Goal: Information Seeking & Learning: Learn about a topic

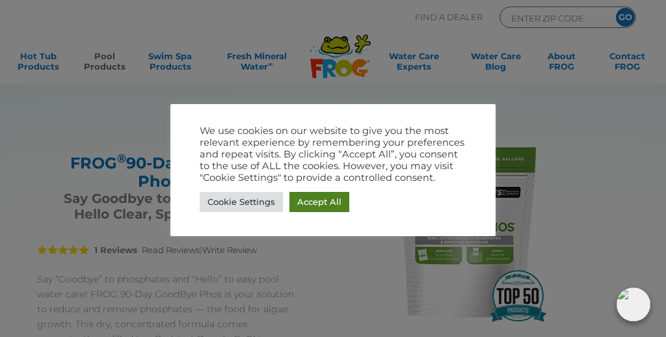
click at [322, 204] on link "Accept All" at bounding box center [320, 202] width 60 height 20
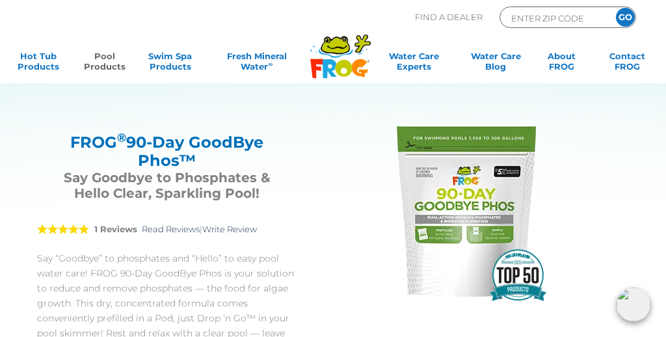
scroll to position [29, 0]
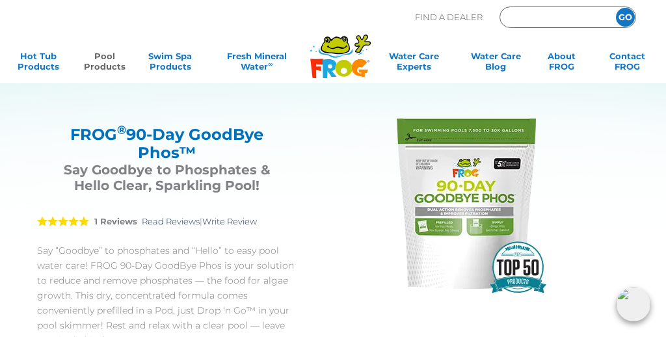
click at [560, 20] on input "Zip Code Form" at bounding box center [554, 17] width 88 height 15
type input "78260"
click at [620, 21] on input "GO" at bounding box center [625, 17] width 19 height 19
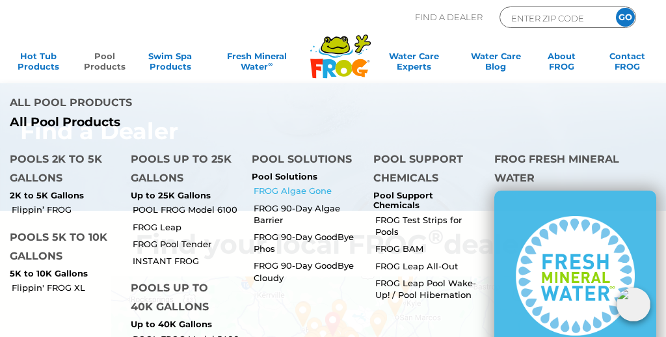
click at [294, 185] on link "FROG Algae Gone" at bounding box center [308, 191] width 109 height 12
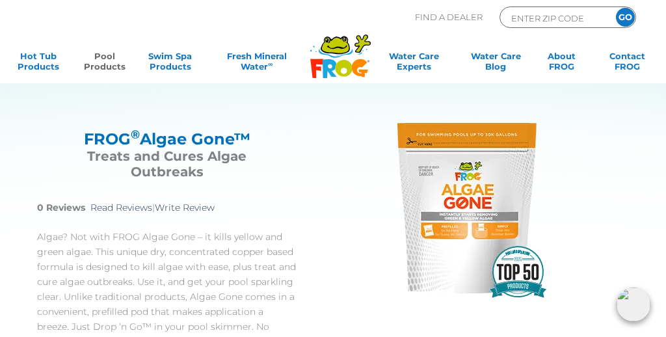
scroll to position [27, 0]
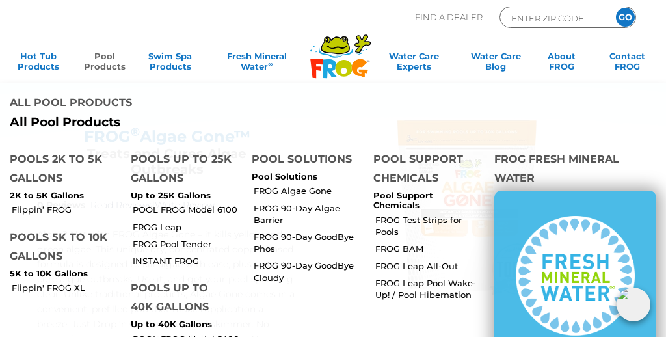
click at [109, 62] on link "Pool Products" at bounding box center [104, 64] width 51 height 26
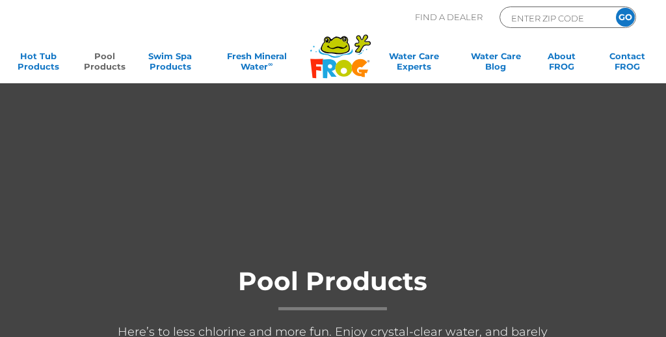
click at [109, 62] on link "Pool Products" at bounding box center [104, 64] width 51 height 26
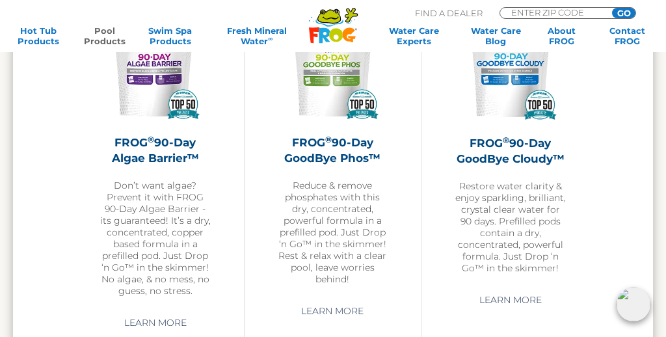
scroll to position [3362, 0]
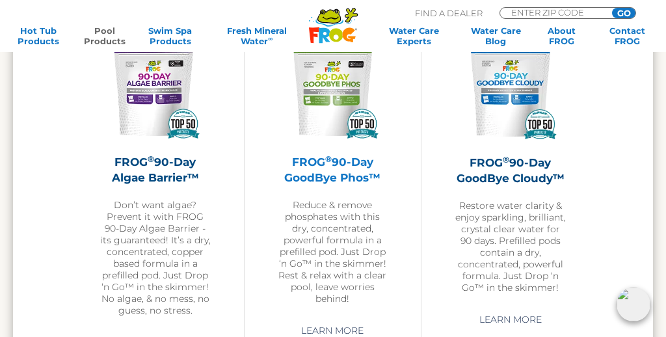
click at [359, 135] on img at bounding box center [333, 87] width 112 height 112
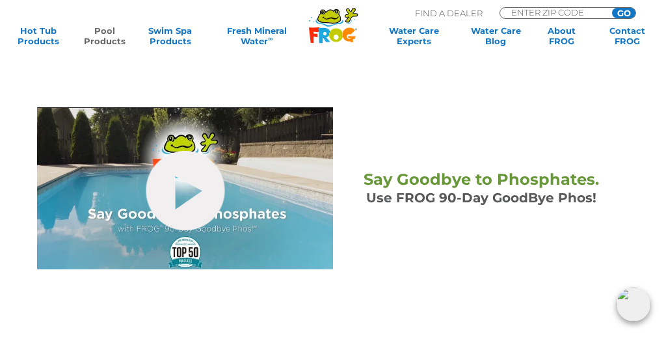
scroll to position [429, 0]
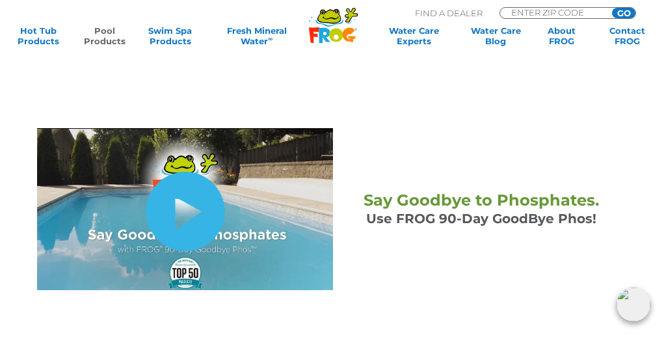
click at [196, 217] on link "hide-me" at bounding box center [185, 211] width 79 height 79
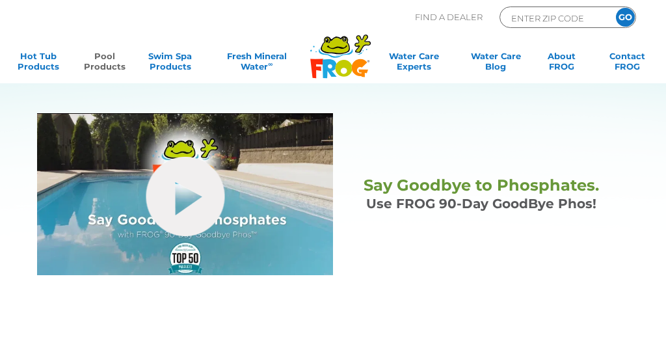
scroll to position [429, 0]
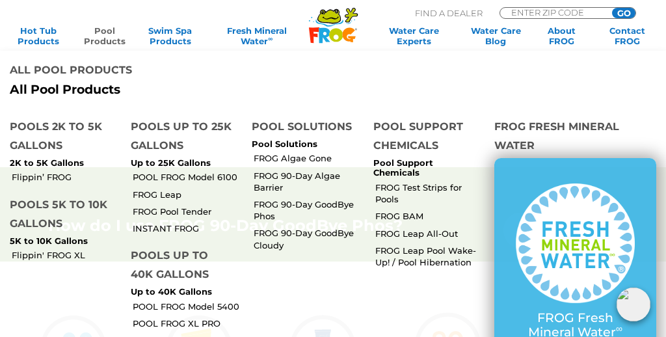
scroll to position [675, 0]
